Goal: Information Seeking & Learning: Learn about a topic

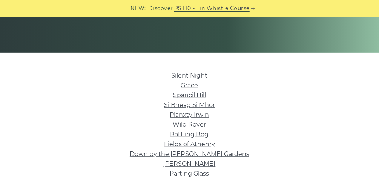
scroll to position [173, 0]
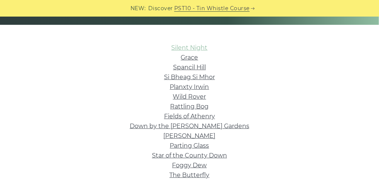
click at [193, 45] on link "Silent Night" at bounding box center [189, 47] width 36 height 7
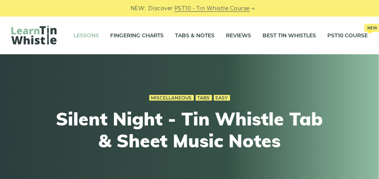
click at [86, 38] on link "Lessons" at bounding box center [85, 35] width 25 height 19
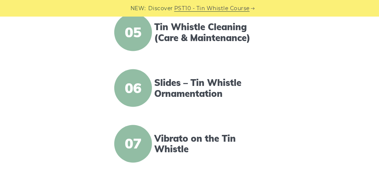
scroll to position [418, 0]
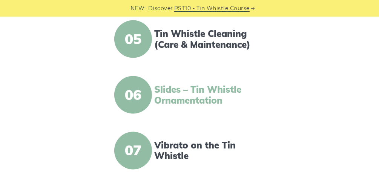
click at [236, 92] on link "Slides – Tin Whistle Ornamentation" at bounding box center [209, 95] width 111 height 22
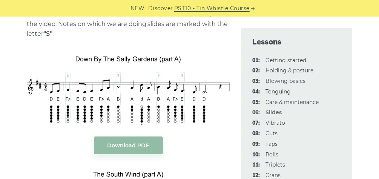
scroll to position [848, 0]
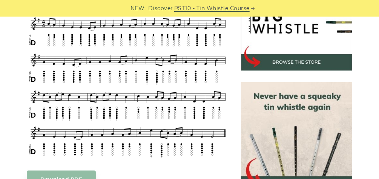
scroll to position [248, 0]
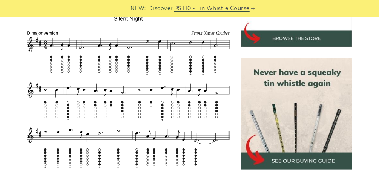
scroll to position [282, 0]
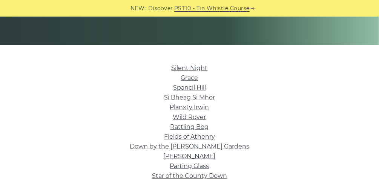
scroll to position [151, 0]
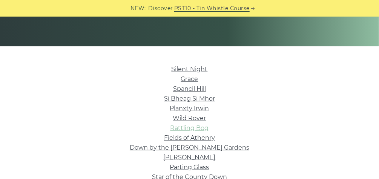
click at [183, 127] on link "Rattling Bog" at bounding box center [189, 127] width 38 height 7
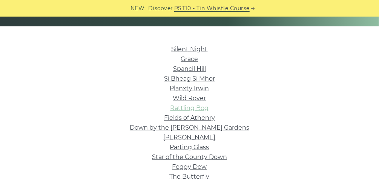
scroll to position [171, 0]
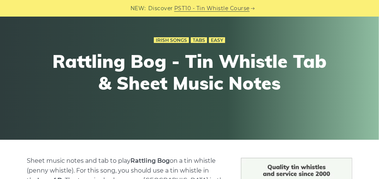
scroll to position [58, 0]
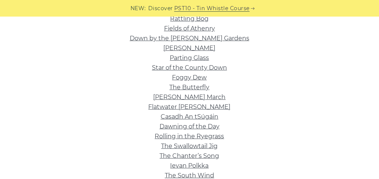
scroll to position [250, 0]
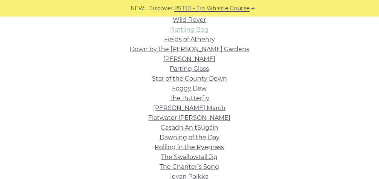
click at [197, 31] on link "Rattling Bog" at bounding box center [189, 29] width 38 height 7
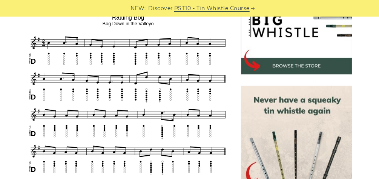
scroll to position [246, 0]
